Goal: Register for event/course

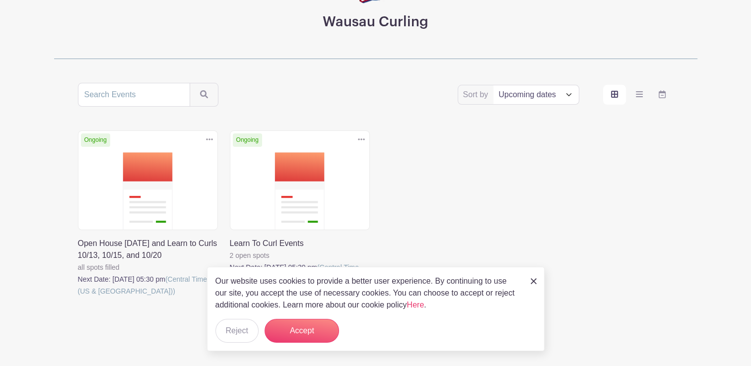
scroll to position [145, 0]
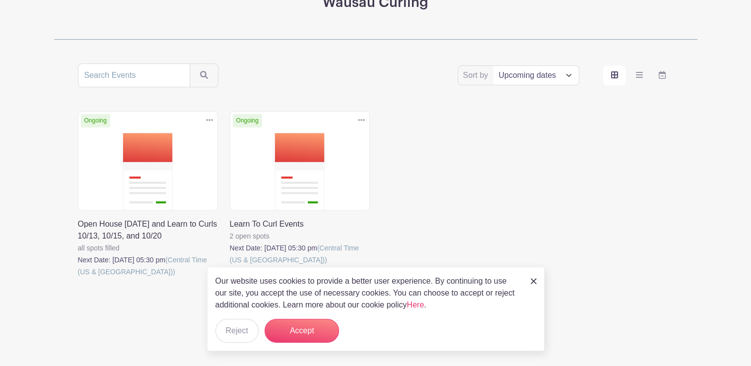
click at [533, 280] on img at bounding box center [534, 282] width 6 height 6
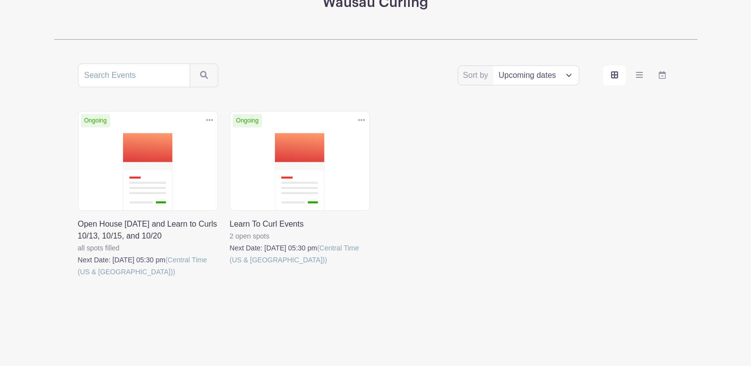
click at [230, 266] on link at bounding box center [230, 266] width 0 height 0
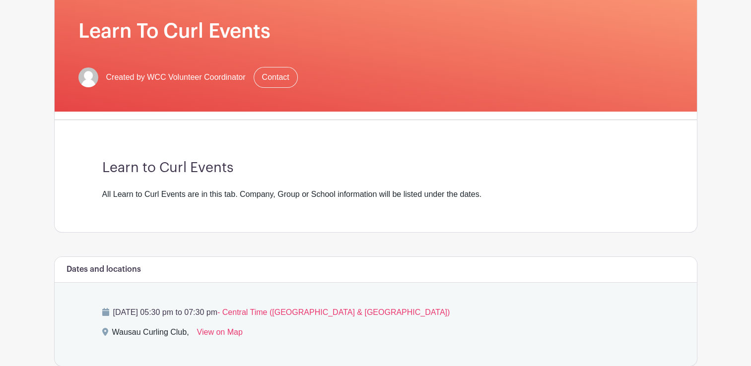
scroll to position [56, 0]
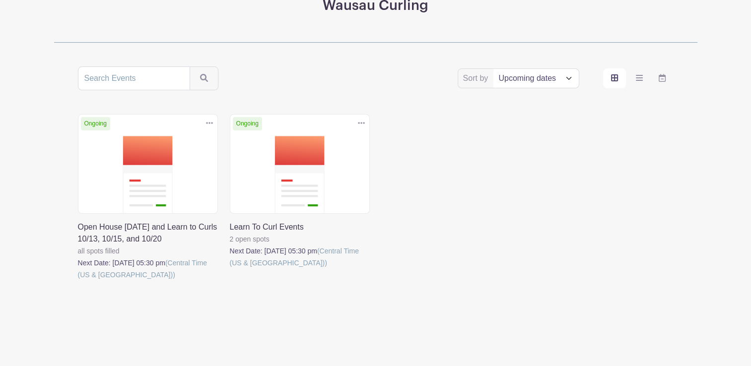
scroll to position [145, 0]
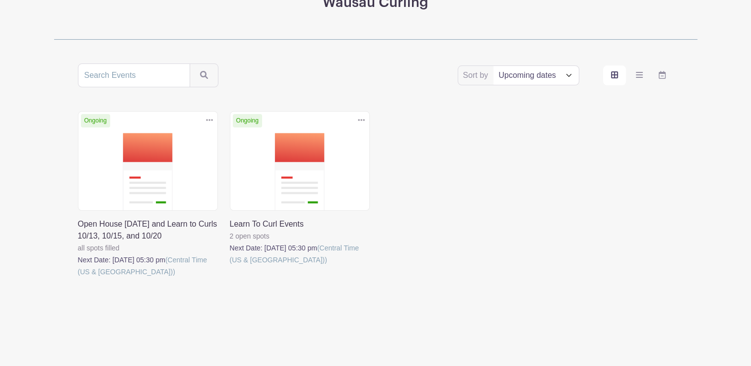
click at [78, 278] on link at bounding box center [78, 278] width 0 height 0
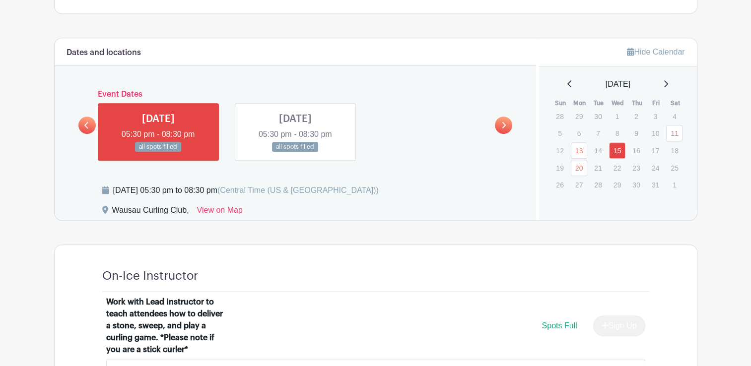
scroll to position [525, 0]
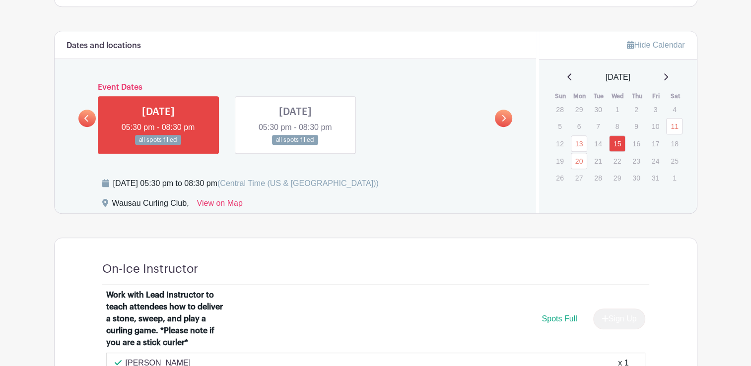
click at [295, 145] on link at bounding box center [295, 145] width 0 height 0
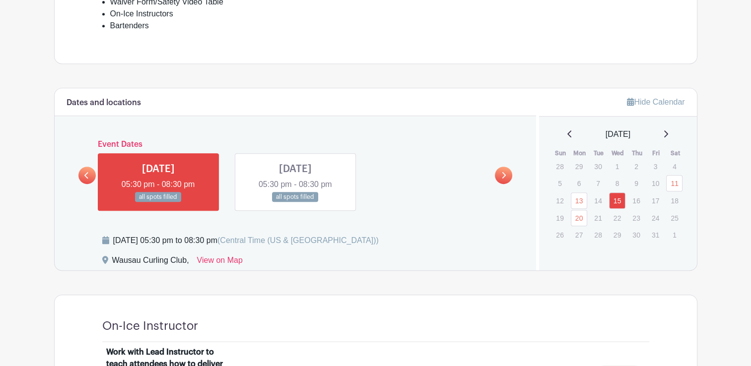
scroll to position [525, 0]
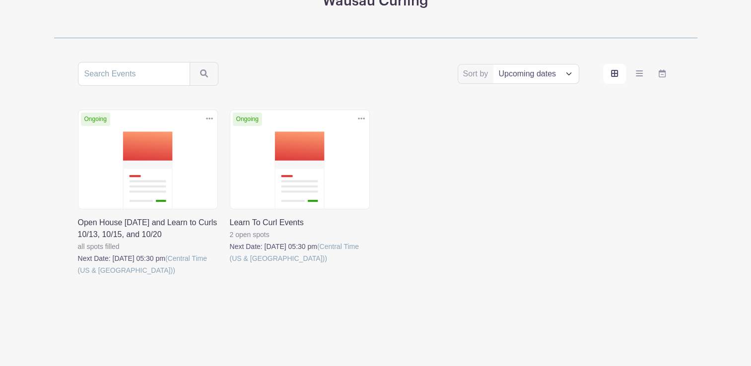
scroll to position [145, 0]
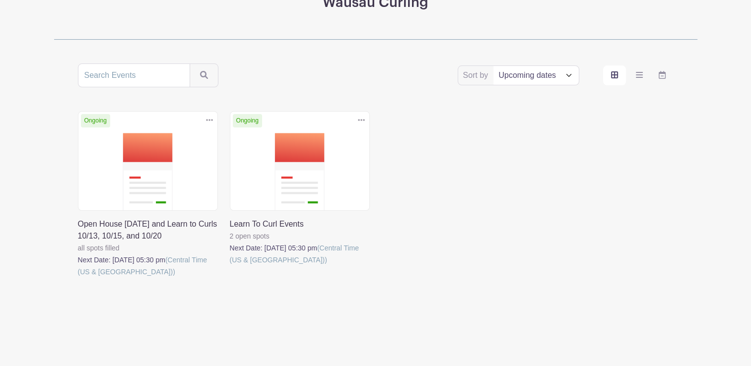
click at [230, 266] on link at bounding box center [230, 266] width 0 height 0
